Goal: Task Accomplishment & Management: Manage account settings

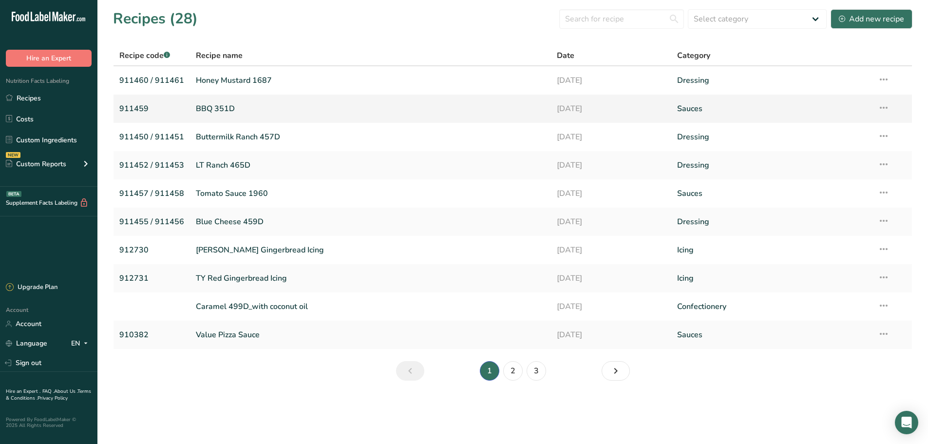
click at [222, 113] on link "BBQ 351D" at bounding box center [370, 108] width 349 height 20
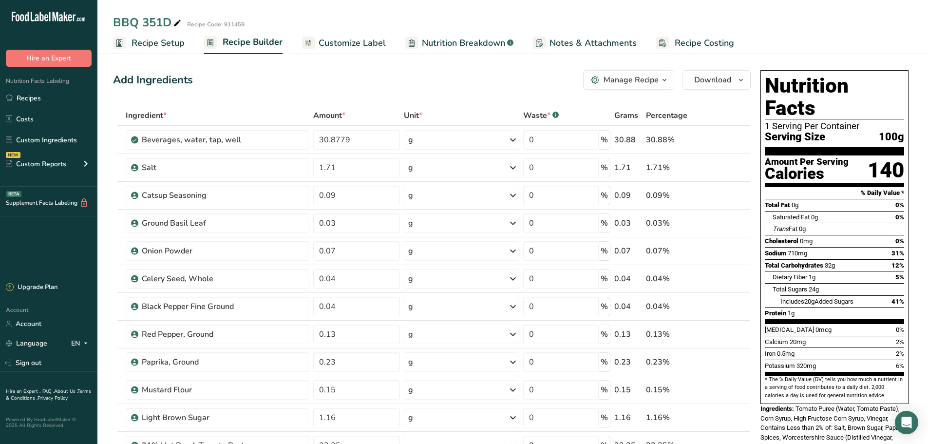
click at [176, 24] on icon at bounding box center [177, 24] width 9 height 14
click at [174, 48] on span "Recipe Setup" at bounding box center [158, 43] width 53 height 13
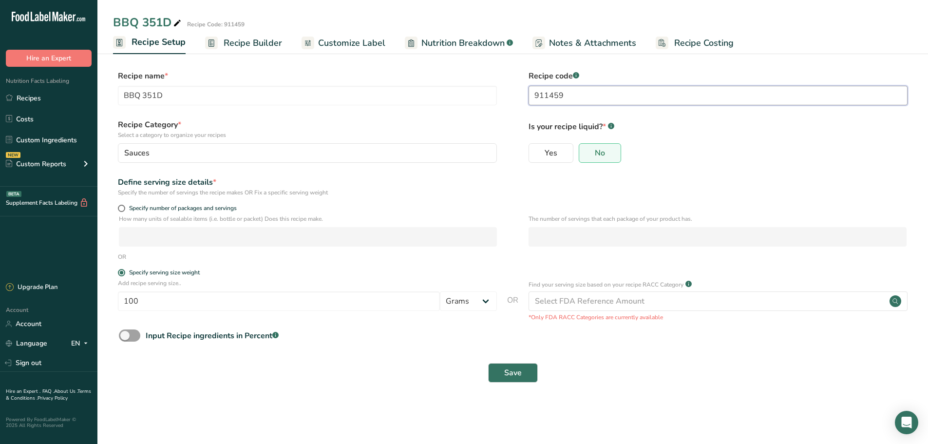
drag, startPoint x: 576, startPoint y: 100, endPoint x: 615, endPoint y: 99, distance: 39.0
click at [585, 100] on input "911459" at bounding box center [718, 95] width 379 height 19
type input "911459 / 911468"
click at [243, 42] on span "Recipe Builder" at bounding box center [253, 43] width 58 height 13
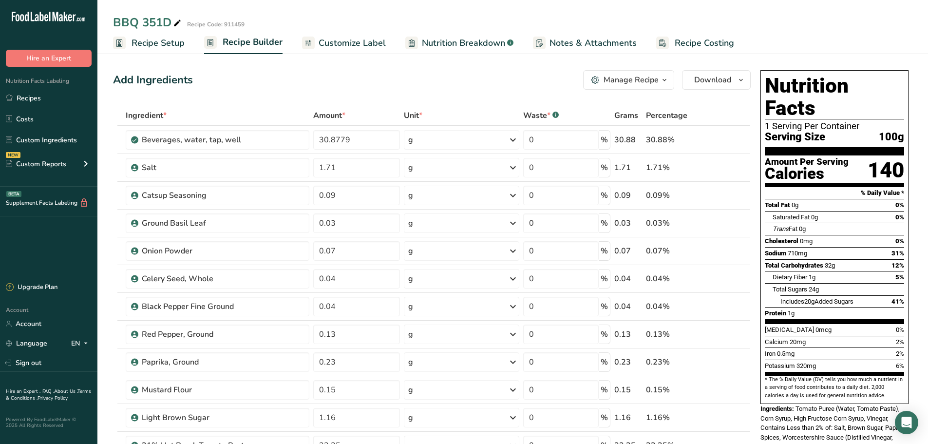
click at [185, 45] on ul "Recipe Setup Recipe Builder Customize Label Nutrition Breakdown .a-a{fill:#3473…" at bounding box center [512, 42] width 831 height 23
click at [149, 47] on span "Recipe Setup" at bounding box center [158, 43] width 53 height 13
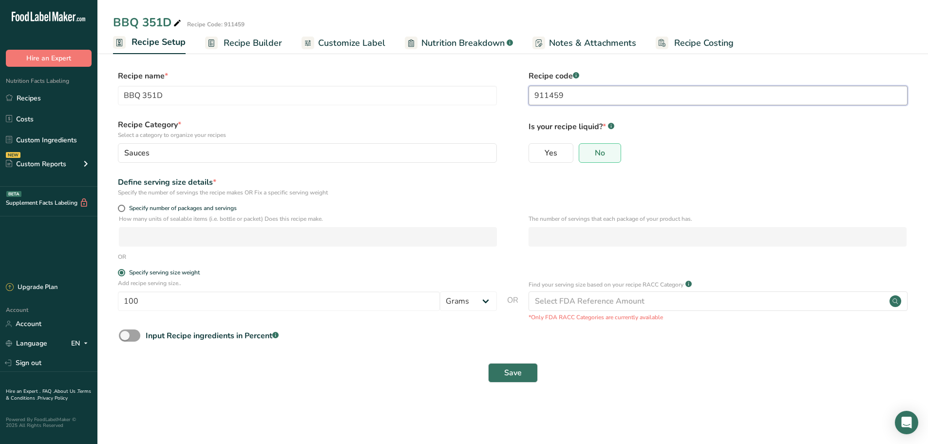
click at [628, 91] on input "911459" at bounding box center [718, 95] width 379 height 19
type input "911459 / 911468"
click at [534, 372] on button "Save" at bounding box center [513, 372] width 50 height 19
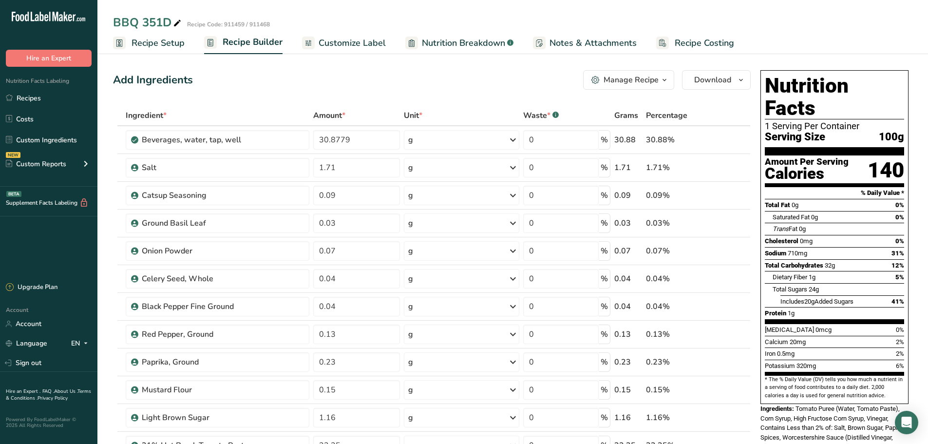
click at [335, 39] on span "Customize Label" at bounding box center [352, 43] width 67 height 13
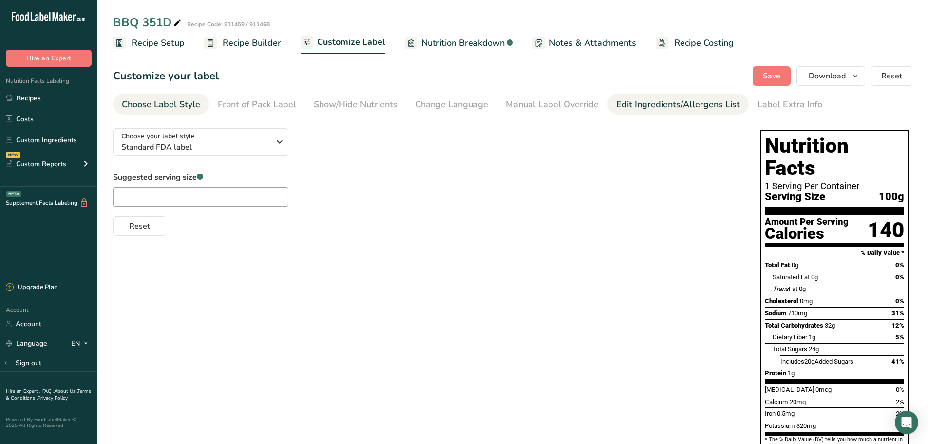
click at [609, 103] on li "Edit Ingredients/Allergens List" at bounding box center [678, 104] width 141 height 21
click at [668, 109] on div "Edit Ingredients/Allergens List" at bounding box center [678, 104] width 124 height 13
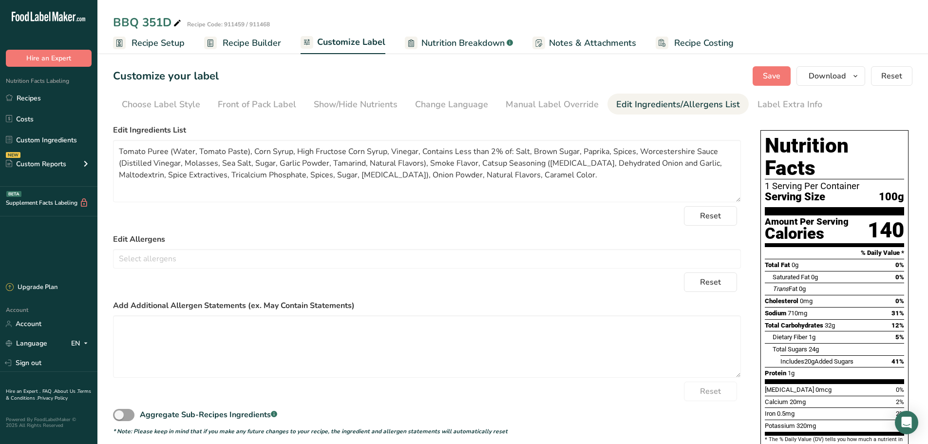
click at [145, 47] on span "Recipe Setup" at bounding box center [158, 43] width 53 height 13
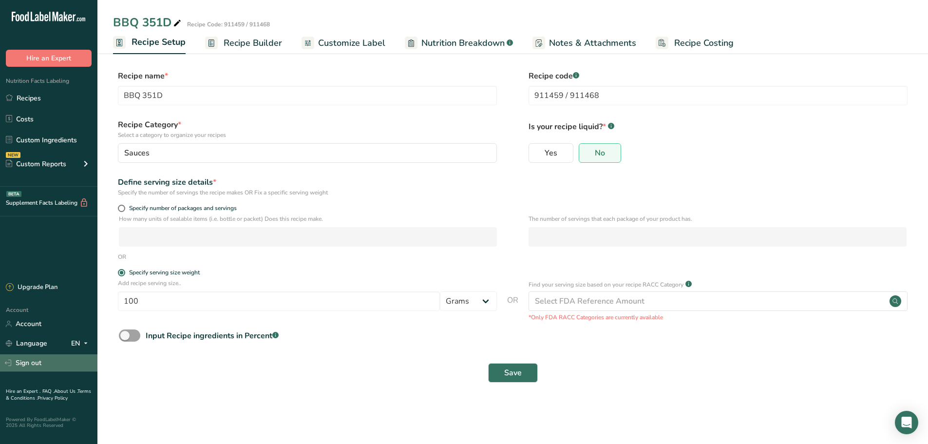
click at [33, 369] on link "Sign out" at bounding box center [48, 362] width 97 height 17
